Goal: Task Accomplishment & Management: Use online tool/utility

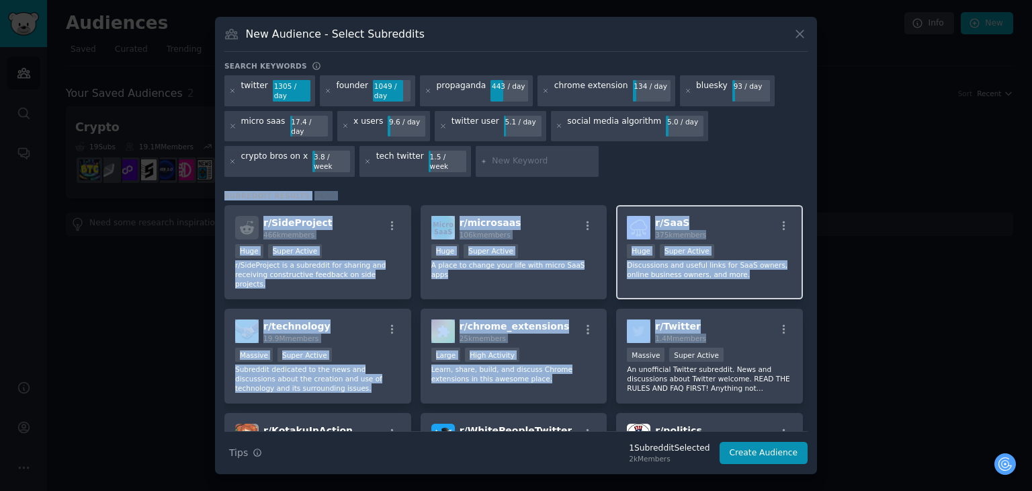
click at [804, 288] on div "Subreddit Results 94 / 95 r/ SideProject 466k members >= 95th percentile for su…" at bounding box center [515, 311] width 583 height 240
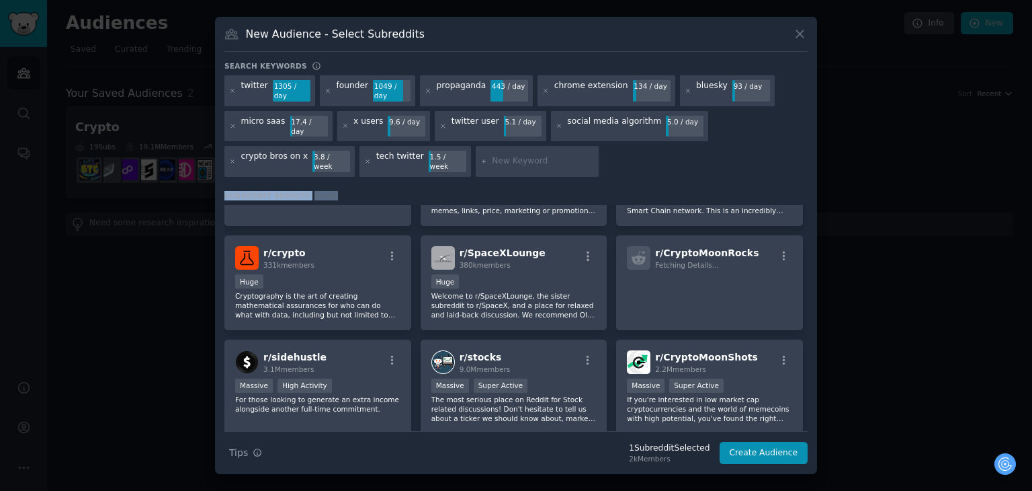
scroll to position [3028, 0]
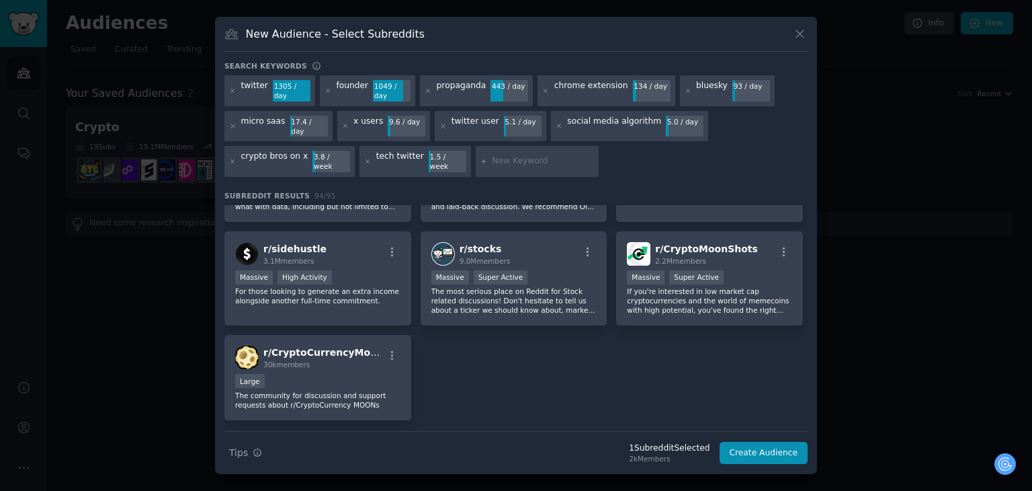
click at [763, 142] on div "twitter 1305 / day founder 1049 / day propaganda 443 / day chrome extension 134…" at bounding box center [515, 128] width 583 height 106
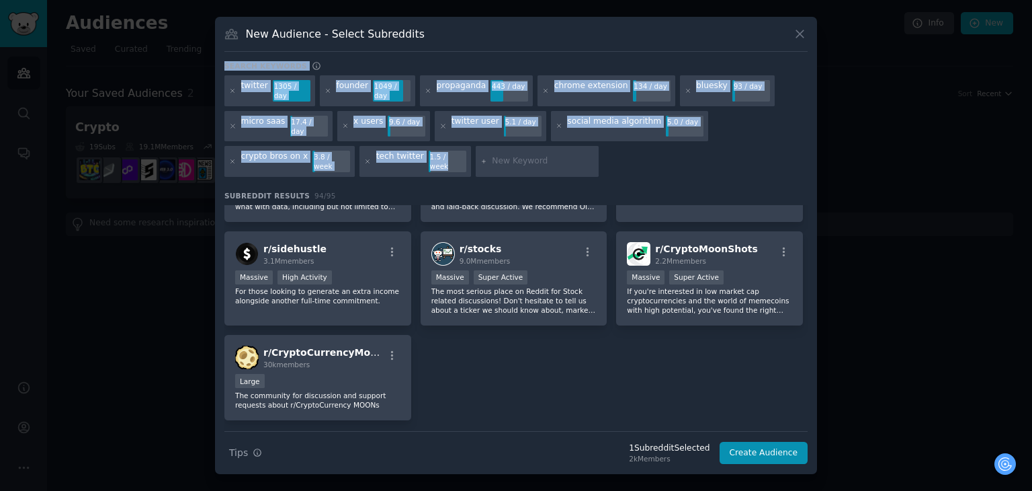
drag, startPoint x: 222, startPoint y: 77, endPoint x: 540, endPoint y: 146, distance: 325.2
click at [540, 146] on div "New Audience - Select Subreddits Search keywords twitter 1305 / day founder 104…" at bounding box center [516, 245] width 602 height 457
copy div "Search keywords twitter 1305 / day founder 1049 / day propaganda 443 / day chro…"
click at [501, 155] on input "text" at bounding box center [543, 161] width 102 height 12
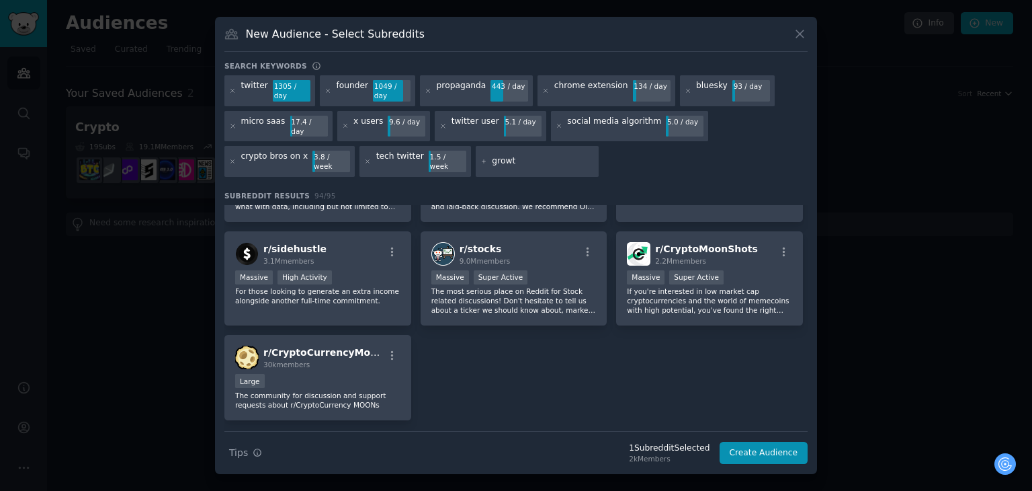
type input "growth"
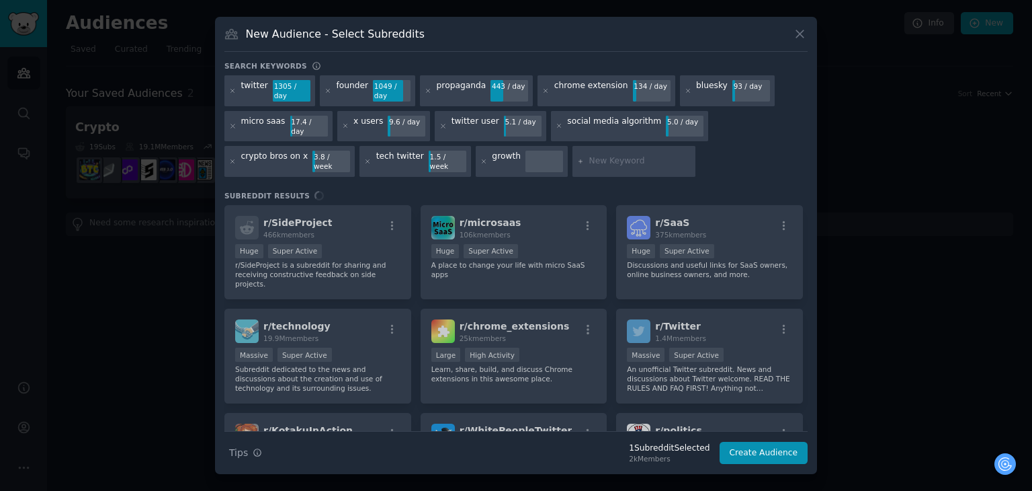
click at [690, 163] on div "twitter 1305 / day founder 1049 / day propaganda 443 / day chrome extension 134…" at bounding box center [515, 128] width 583 height 106
click at [412, 167] on div "Search keywords twitter 1305 / day founder 1049 / day propaganda 443 / day chro…" at bounding box center [515, 262] width 583 height 403
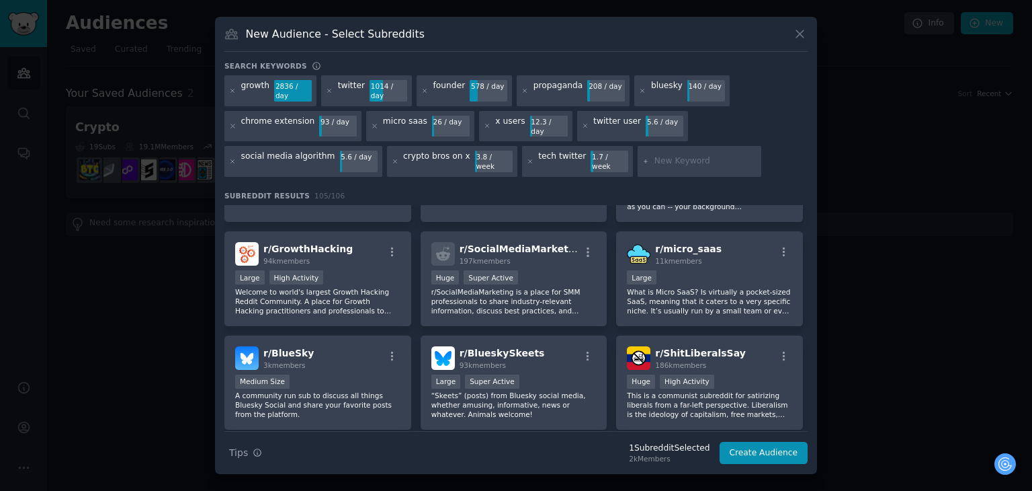
scroll to position [470, 0]
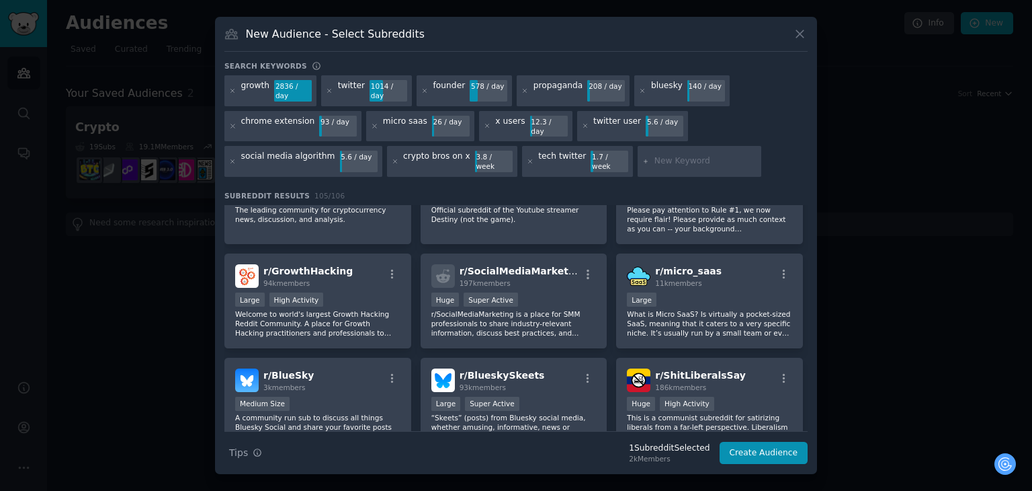
click at [655, 155] on input "text" at bounding box center [706, 161] width 102 height 12
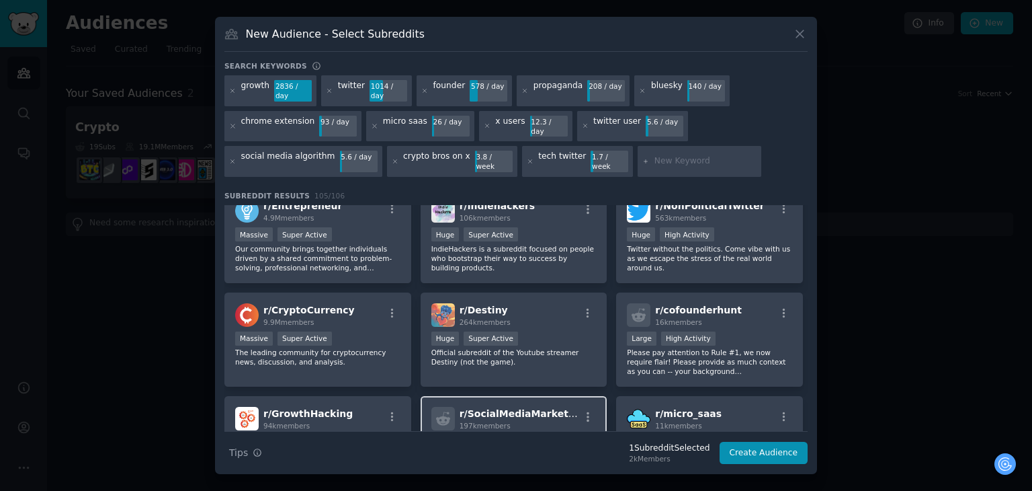
scroll to position [0, 0]
